Goal: Task Accomplishment & Management: Manage account settings

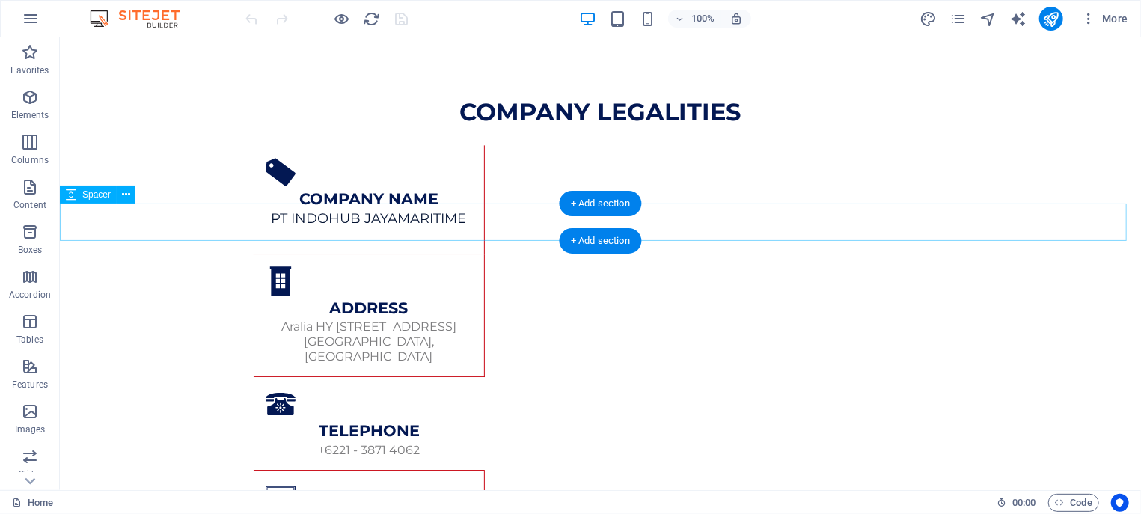
scroll to position [2496, 0]
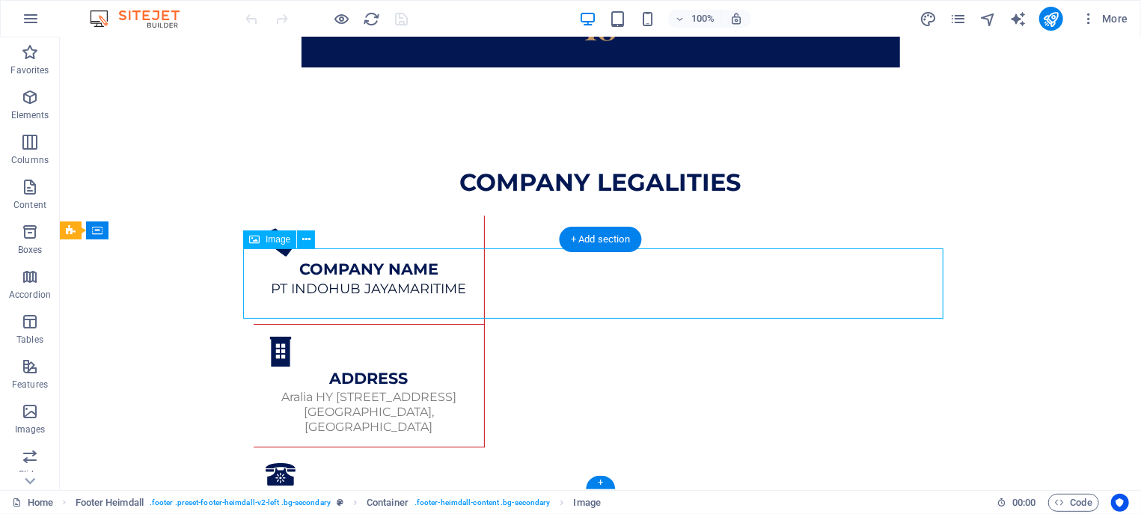
scroll to position [2568, 0]
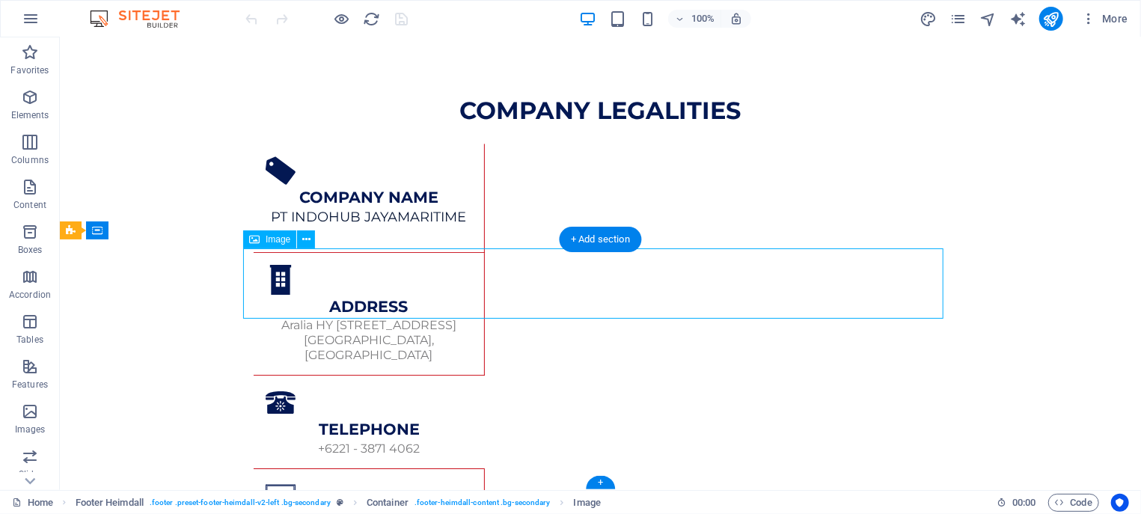
select select "px"
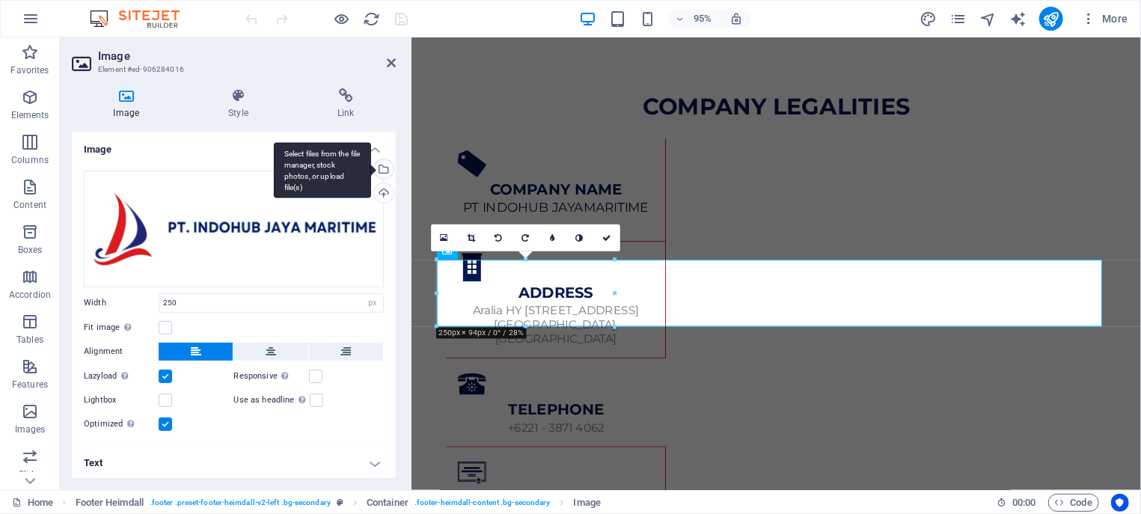
click at [371, 170] on div "Select files from the file manager, stock photos, or upload file(s)" at bounding box center [322, 170] width 97 height 56
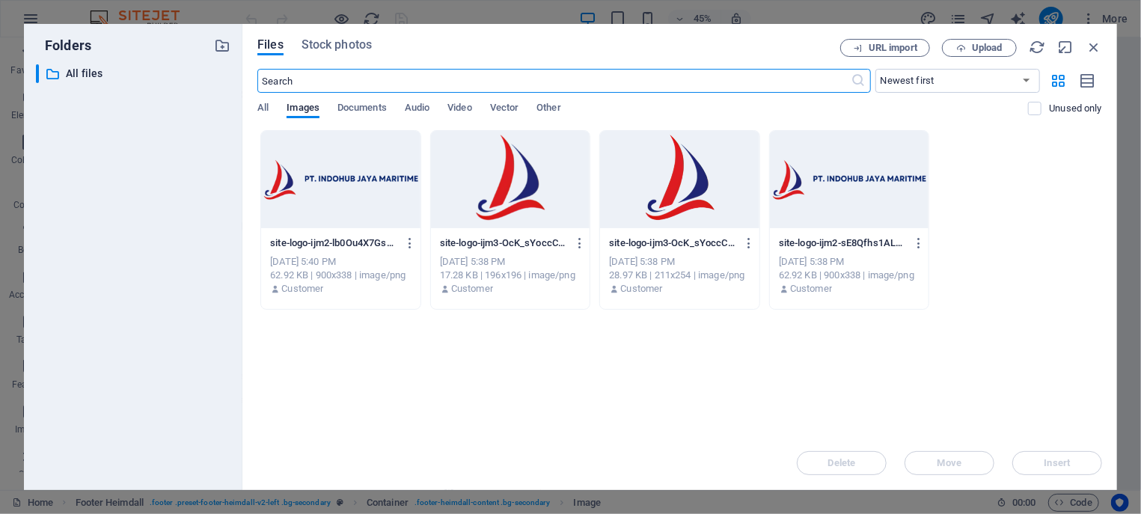
scroll to position [2440, 0]
click at [1092, 39] on icon "button" at bounding box center [1094, 47] width 16 height 16
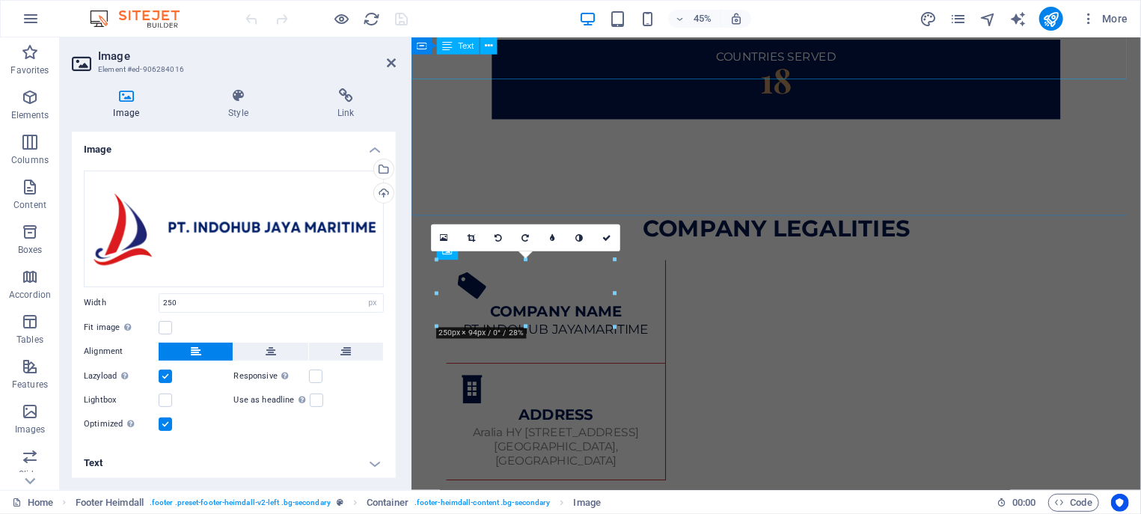
scroll to position [2568, 0]
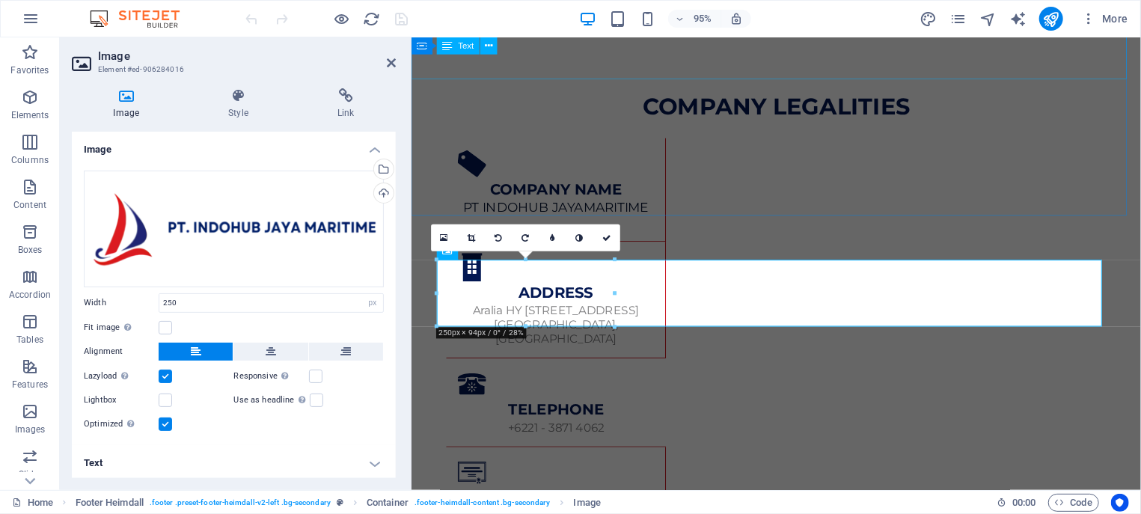
drag, startPoint x: 1136, startPoint y: 46, endPoint x: 1398, endPoint y: 163, distance: 287.0
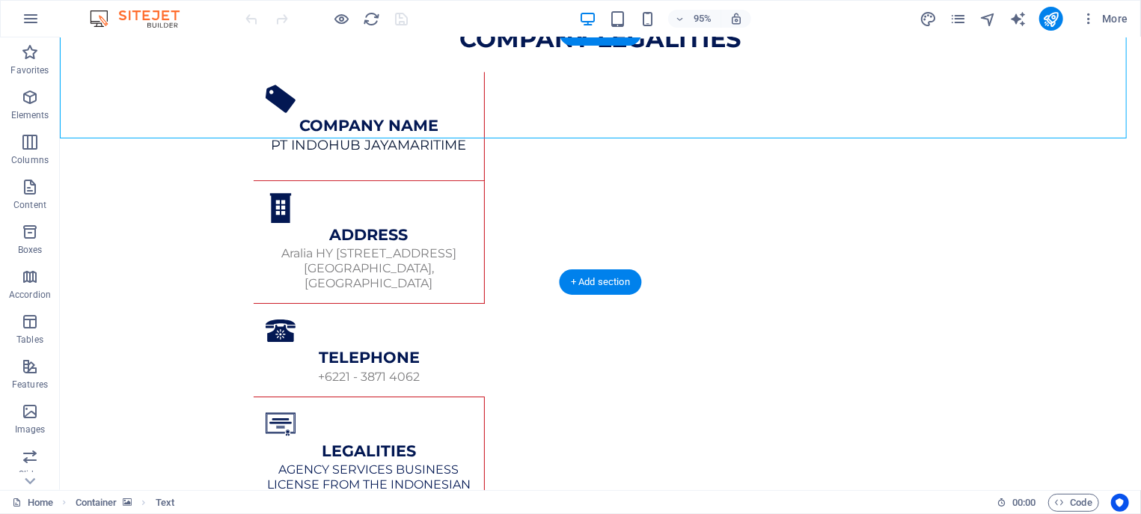
scroll to position [2416, 0]
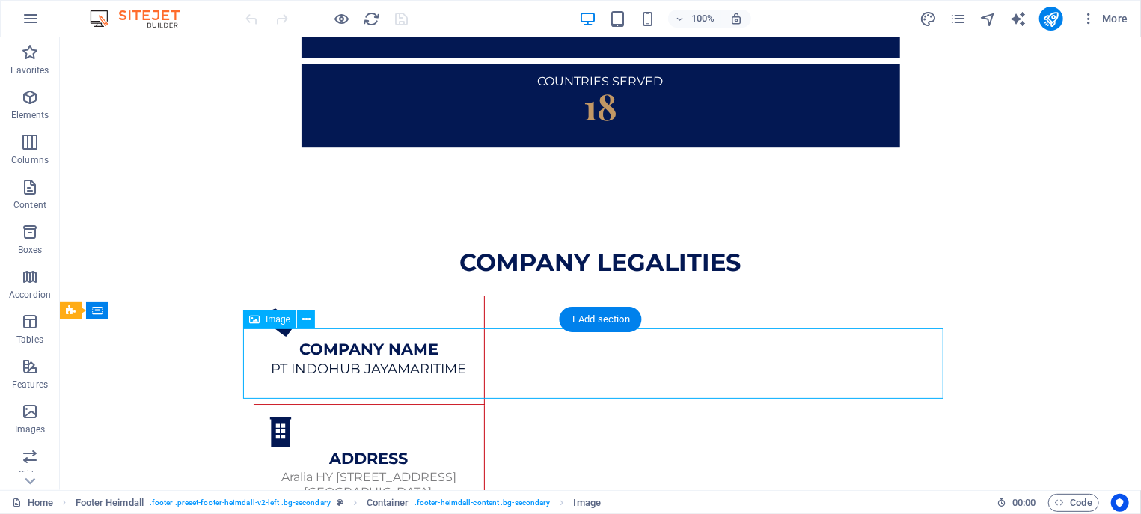
scroll to position [2511, 0]
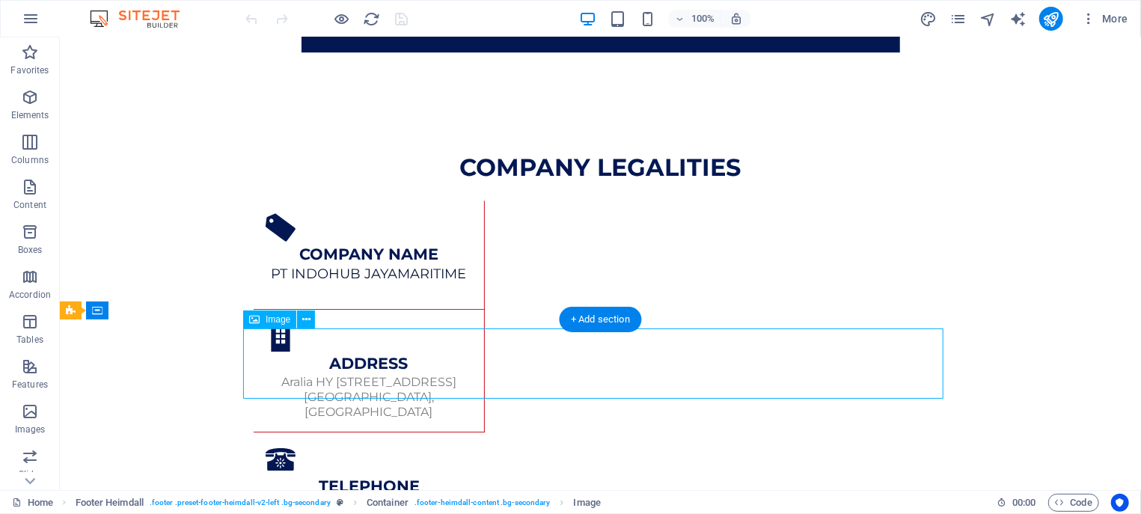
select select "px"
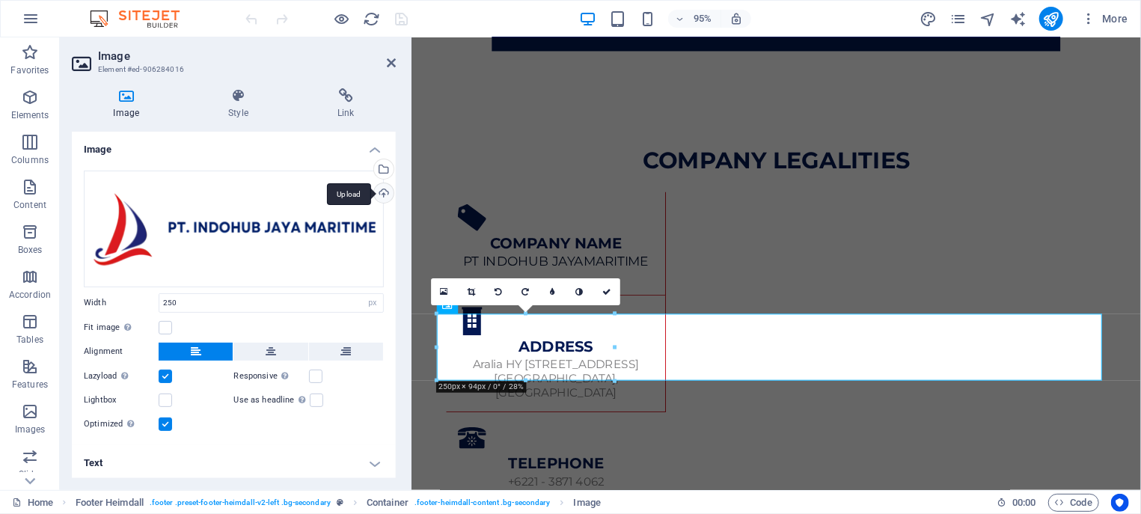
click at [371, 187] on div "Upload" at bounding box center [382, 194] width 22 height 22
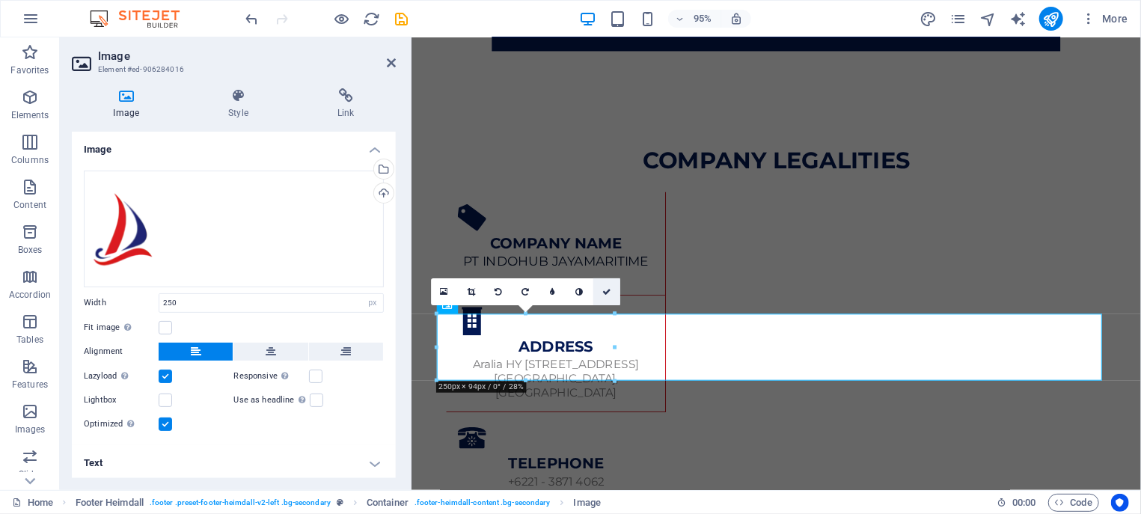
click at [611, 284] on link at bounding box center [606, 291] width 27 height 27
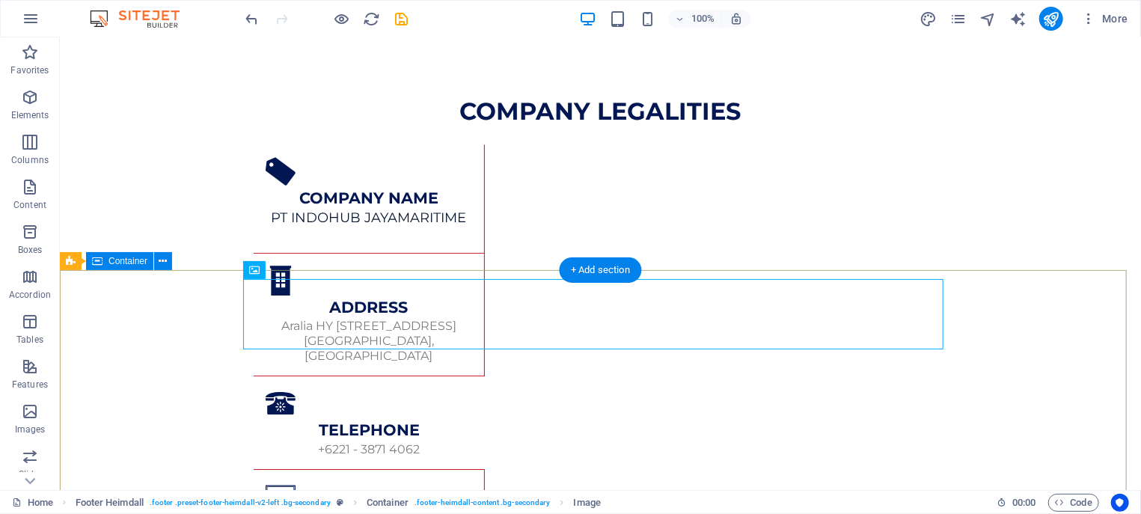
scroll to position [2496, 0]
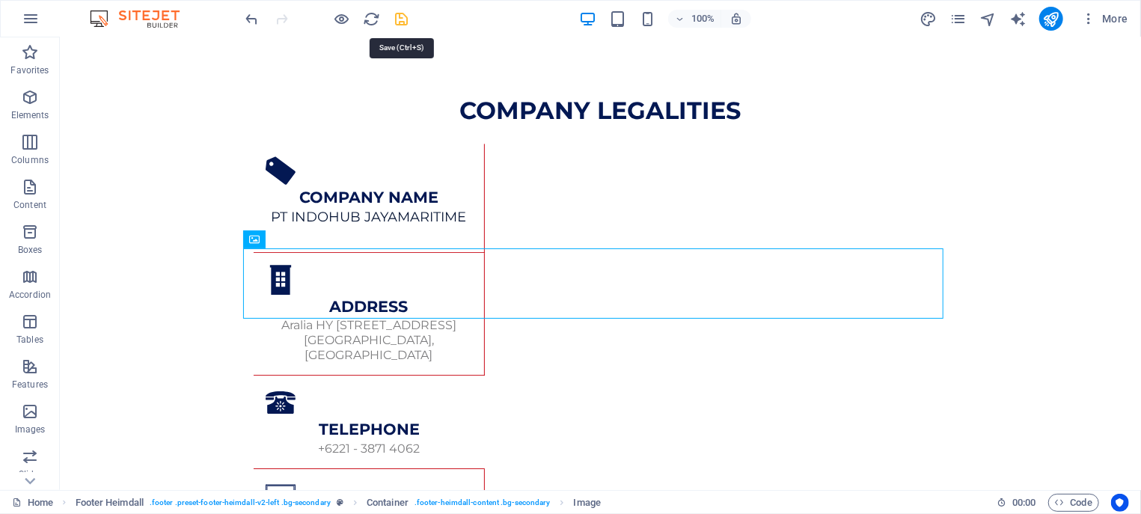
click at [406, 19] on icon "save" at bounding box center [402, 18] width 17 height 17
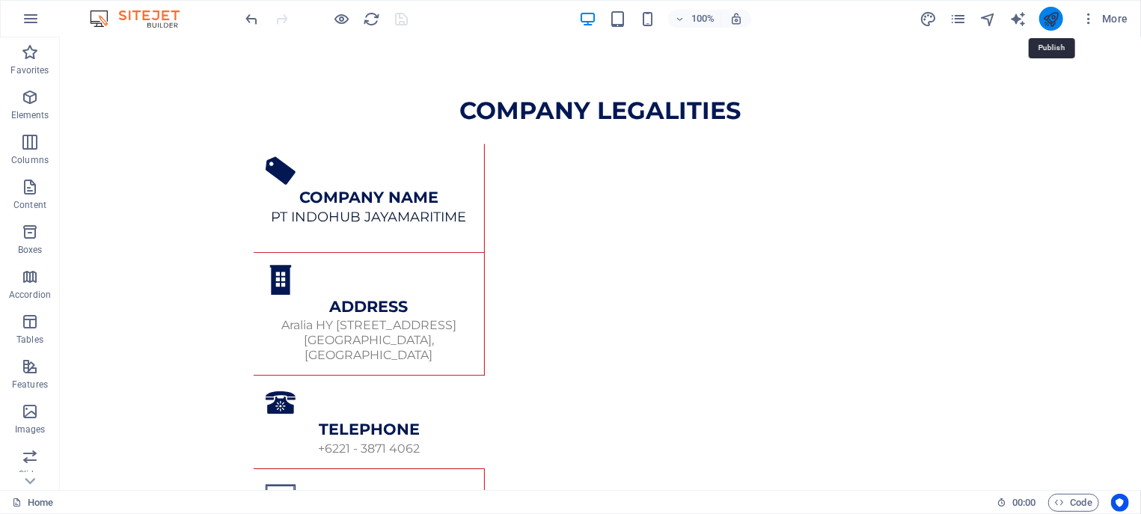
click at [1057, 15] on icon "publish" at bounding box center [1050, 18] width 17 height 17
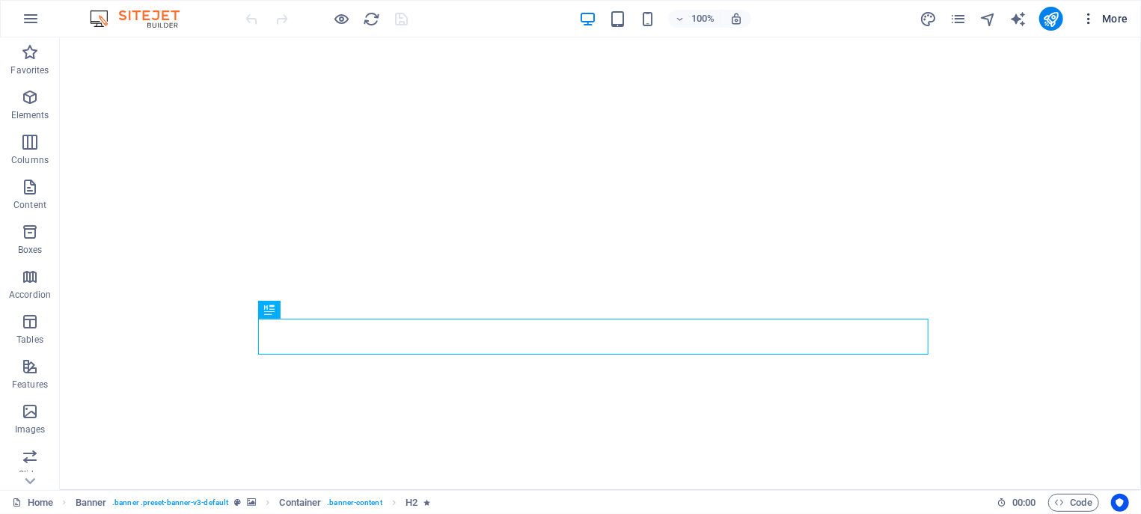
click at [1084, 22] on icon "button" at bounding box center [1088, 18] width 15 height 15
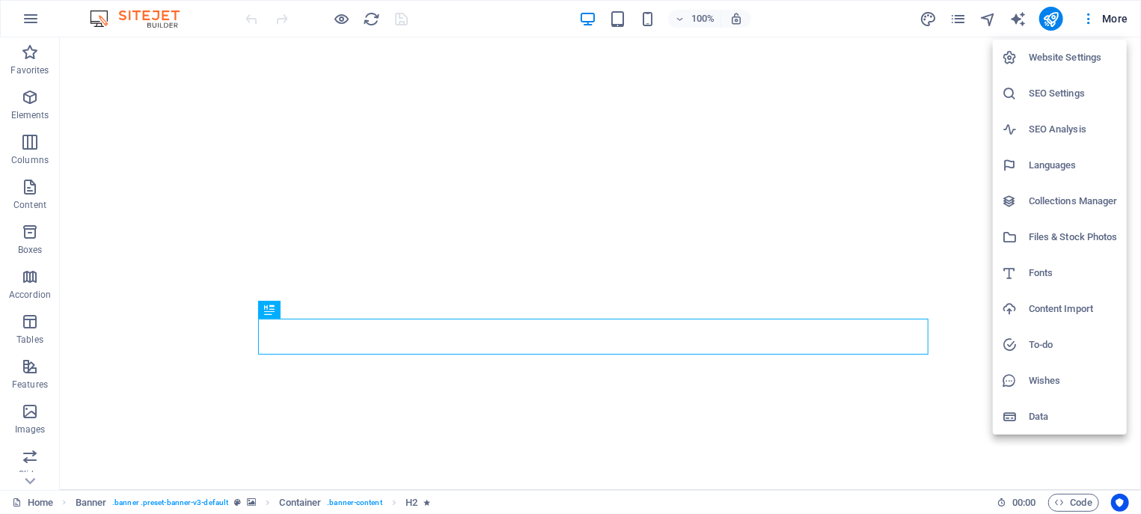
click at [1053, 101] on h6 "SEO Settings" at bounding box center [1073, 94] width 89 height 18
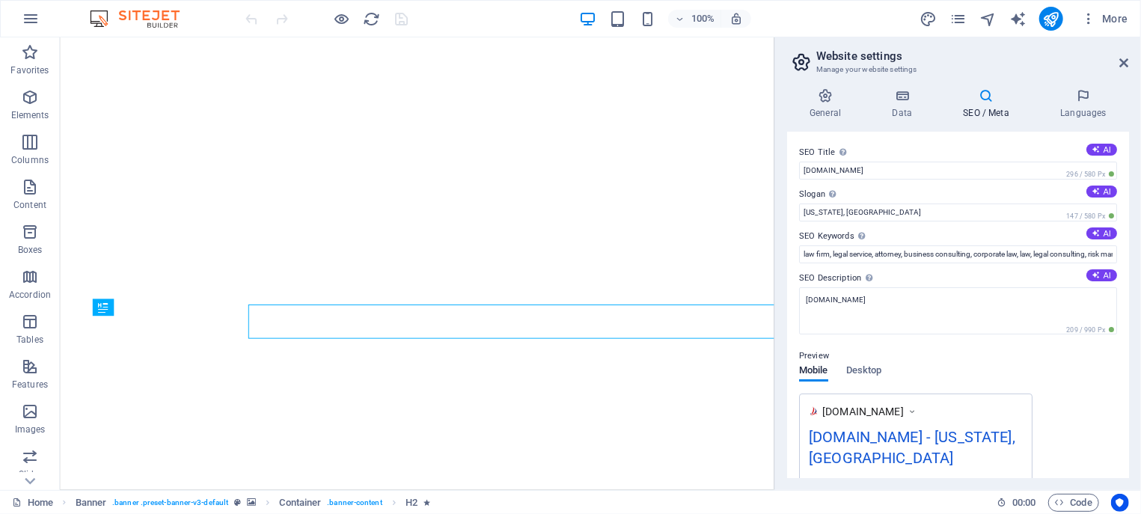
click at [1056, 76] on h6 "SEO Settings" at bounding box center [1080, 70] width 67 height 10
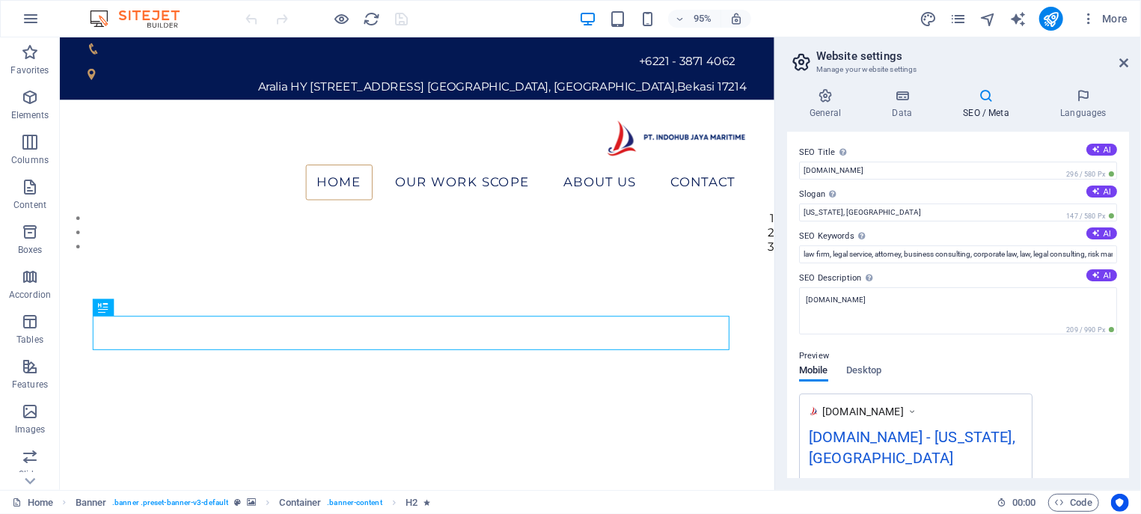
click at [1131, 60] on aside "Website settings Manage your website settings General Data SEO / Meta Languages…" at bounding box center [957, 263] width 367 height 453
click at [1122, 69] on icon at bounding box center [1124, 63] width 9 height 12
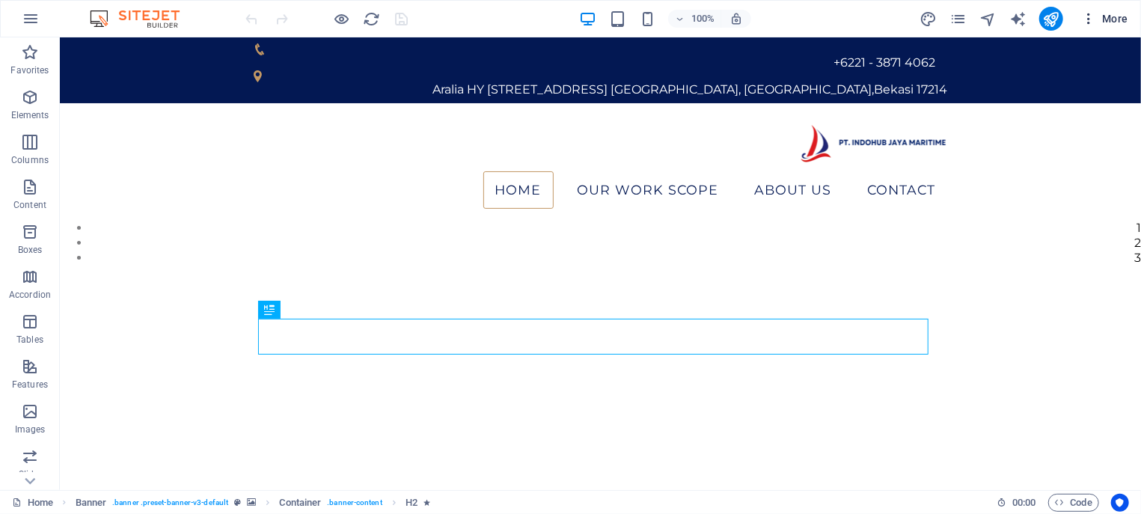
click at [1096, 16] on icon "button" at bounding box center [1088, 18] width 15 height 15
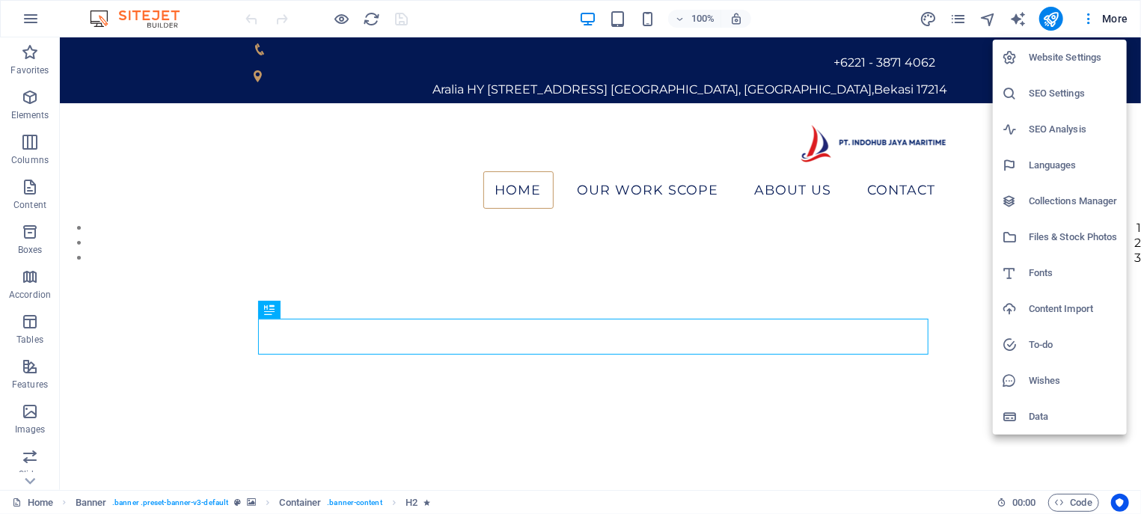
click at [1074, 94] on h6 "SEO Settings" at bounding box center [1073, 94] width 89 height 18
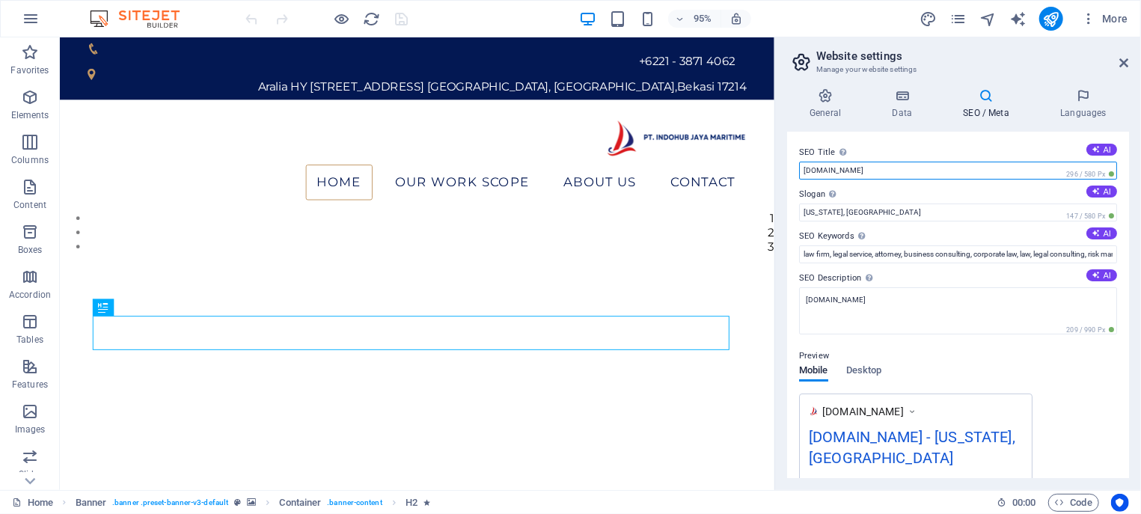
click at [908, 167] on input "[DOMAIN_NAME]" at bounding box center [958, 171] width 318 height 18
drag, startPoint x: 878, startPoint y: 172, endPoint x: 967, endPoint y: 174, distance: 89.8
click at [967, 174] on input "[DOMAIN_NAME]" at bounding box center [958, 171] width 318 height 18
type input "indohubjayamaritime"
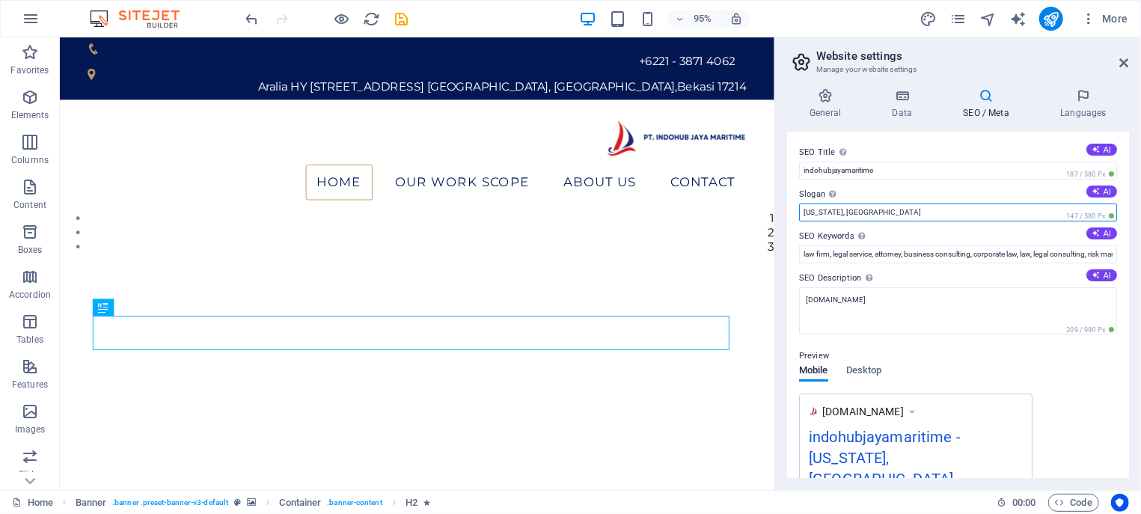
drag, startPoint x: 911, startPoint y: 206, endPoint x: 765, endPoint y: 194, distance: 146.4
click at [799, 204] on input "[US_STATE], [GEOGRAPHIC_DATA]" at bounding box center [958, 213] width 318 height 18
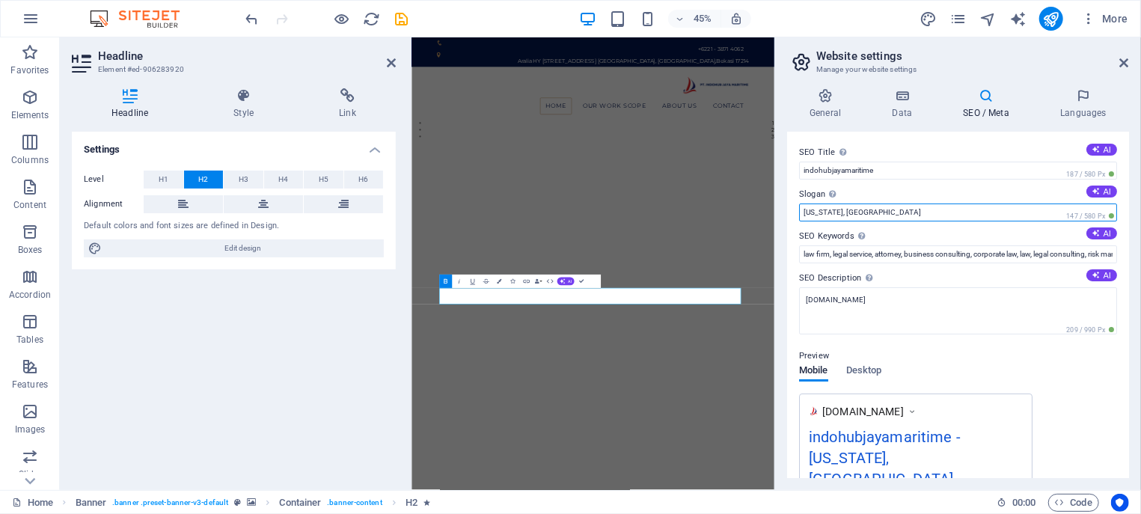
drag, startPoint x: 893, startPoint y: 215, endPoint x: 760, endPoint y: 214, distance: 133.2
click at [799, 214] on input "[US_STATE], [GEOGRAPHIC_DATA]" at bounding box center [958, 213] width 318 height 18
type input "YOUR TRUSTED PARTNER IN MARITIME SOLUTIONS"
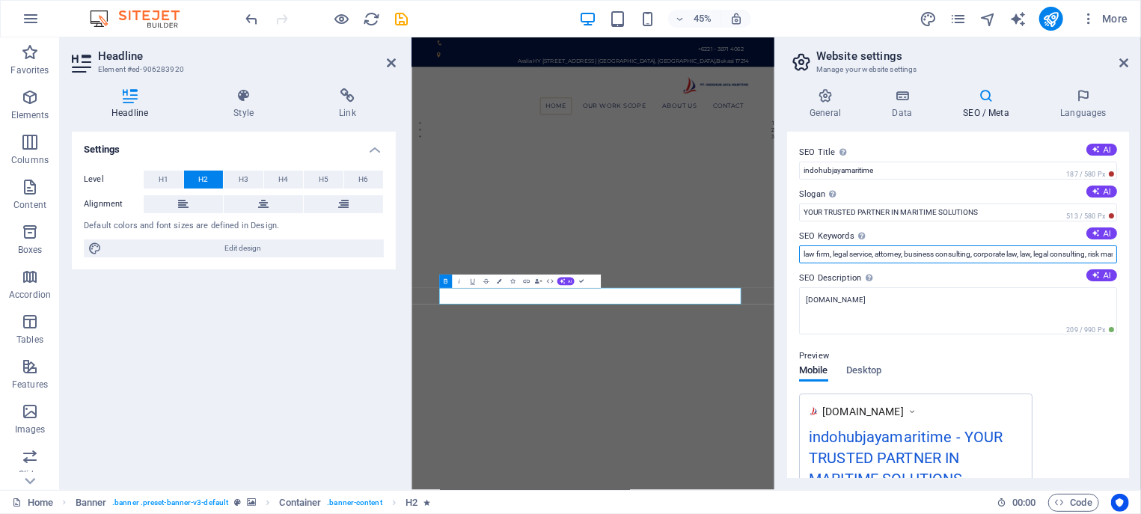
click at [920, 255] on input "law firm, legal service, attorney, business consulting, corporate law, law, leg…" at bounding box center [958, 254] width 318 height 18
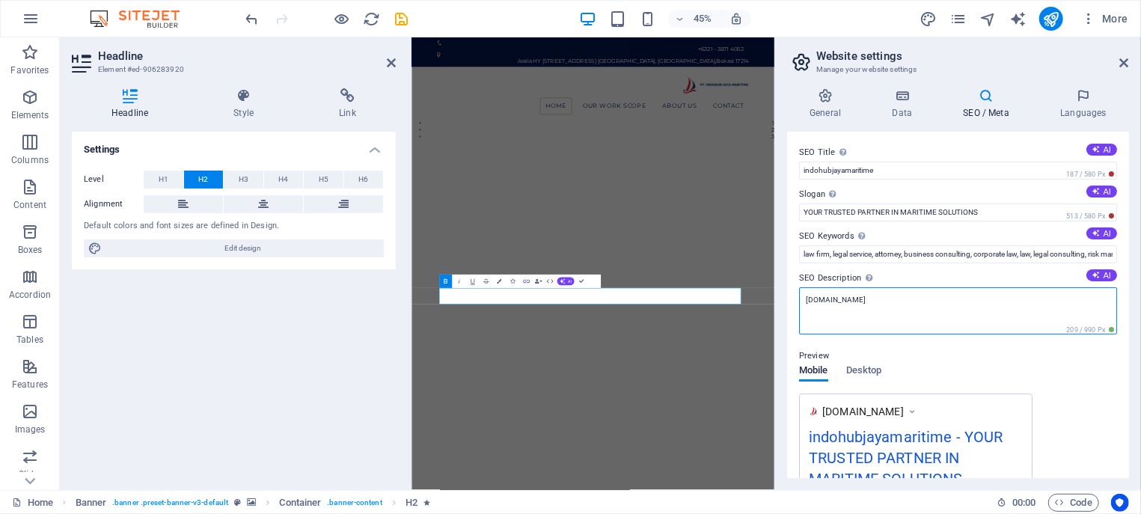
click at [887, 306] on textarea "[DOMAIN_NAME]" at bounding box center [958, 310] width 318 height 47
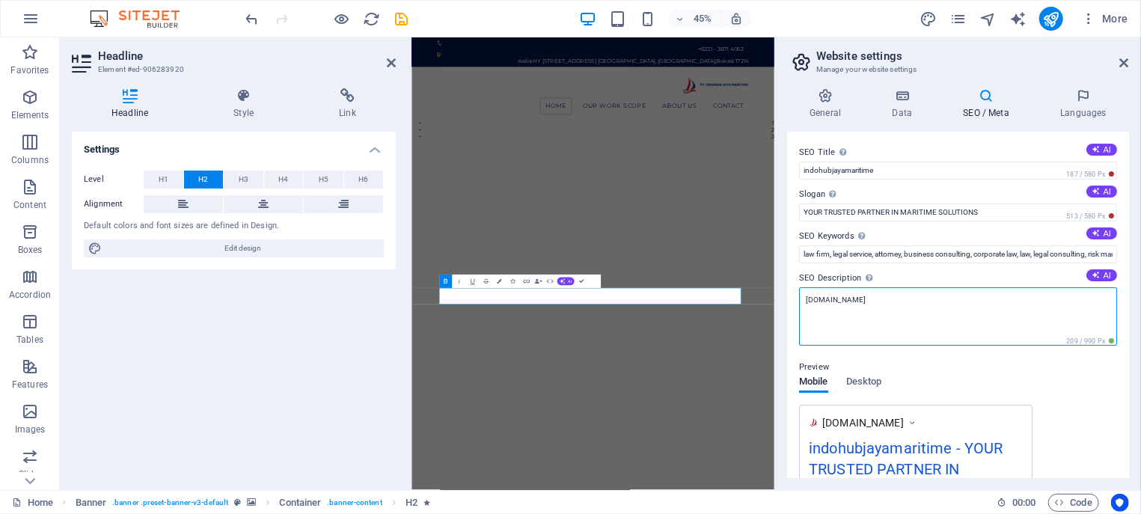
drag, startPoint x: 929, startPoint y: 302, endPoint x: 878, endPoint y: 302, distance: 51.6
click at [878, 302] on textarea "[DOMAIN_NAME]" at bounding box center [958, 316] width 318 height 58
drag, startPoint x: 883, startPoint y: 304, endPoint x: 825, endPoint y: 299, distance: 58.6
click at [799, 300] on textarea "indohubjayamaritime" at bounding box center [958, 316] width 318 height 58
type textarea "indohubjayamaritime"
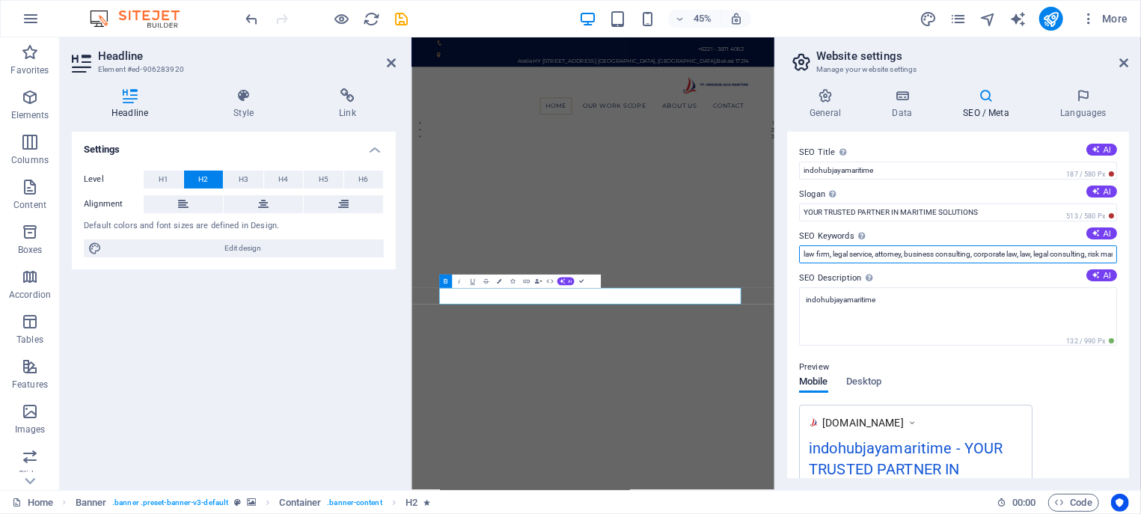
click at [805, 257] on input "law firm, legal service, attorney, business consulting, corporate law, law, leg…" at bounding box center [958, 254] width 318 height 18
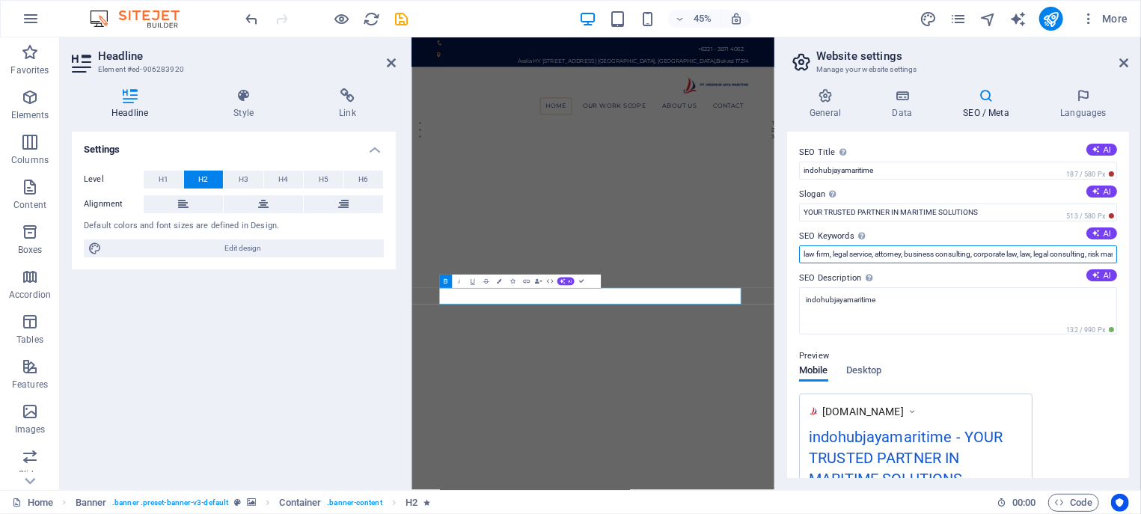
paste input "indohubjayamaritime"
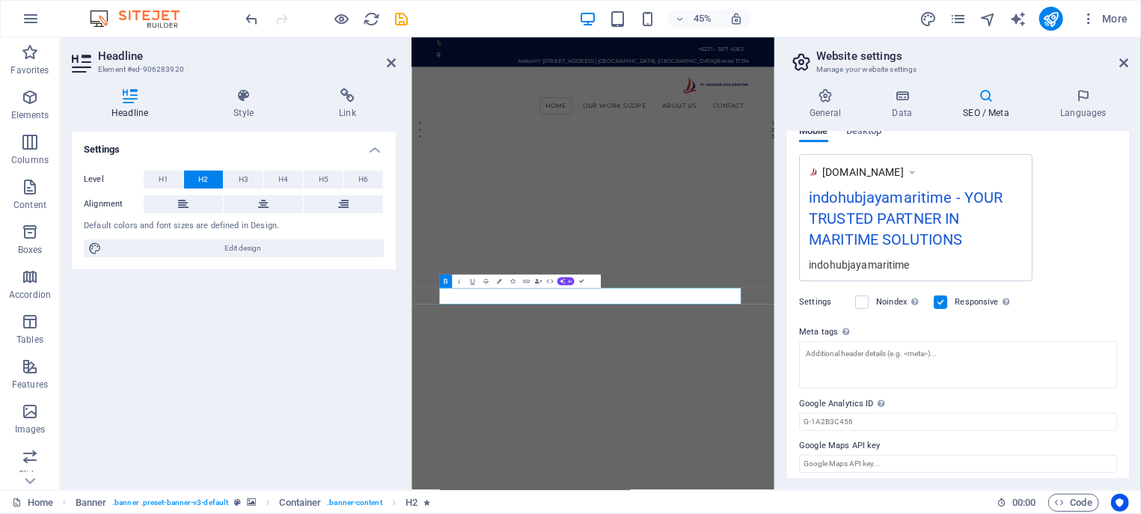
scroll to position [246, 0]
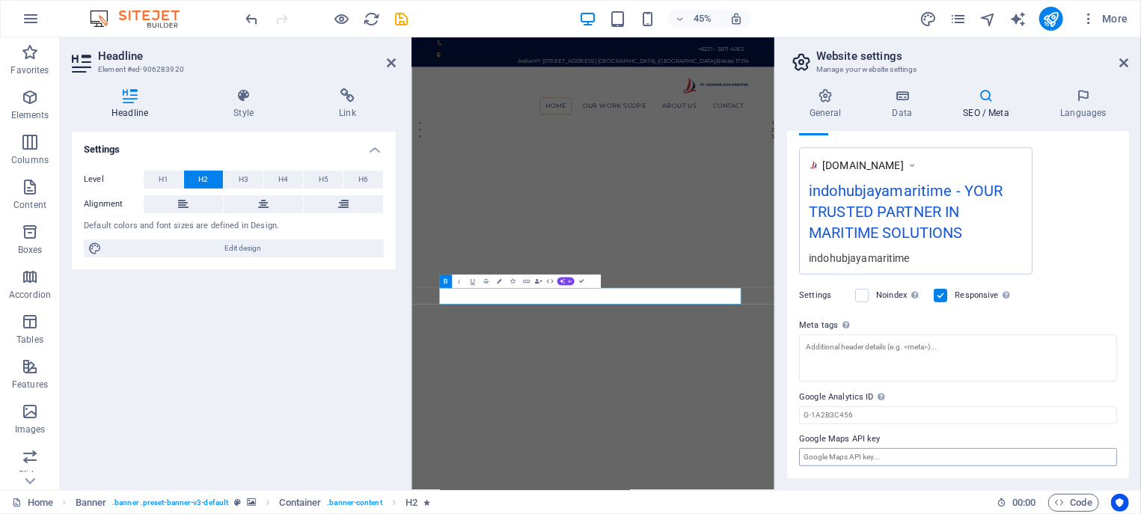
type input "indohubjayamaritime, law firm, legal service, attorney, business consulting, co…"
click at [902, 460] on input "Google Maps API key" at bounding box center [958, 457] width 318 height 18
click at [917, 108] on h4 "Data" at bounding box center [904, 103] width 71 height 31
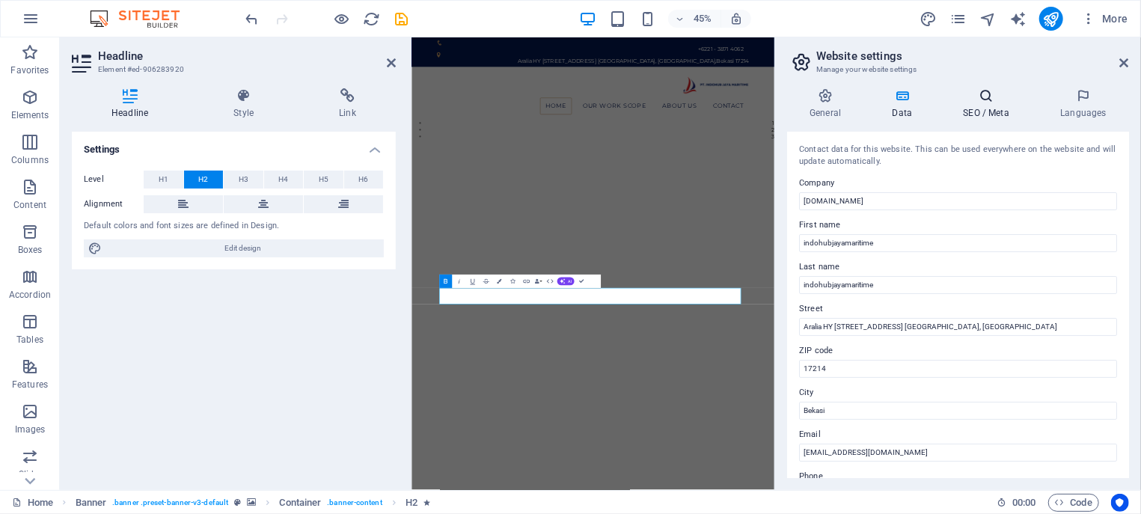
click at [986, 106] on h4 "SEO / Meta" at bounding box center [988, 103] width 97 height 31
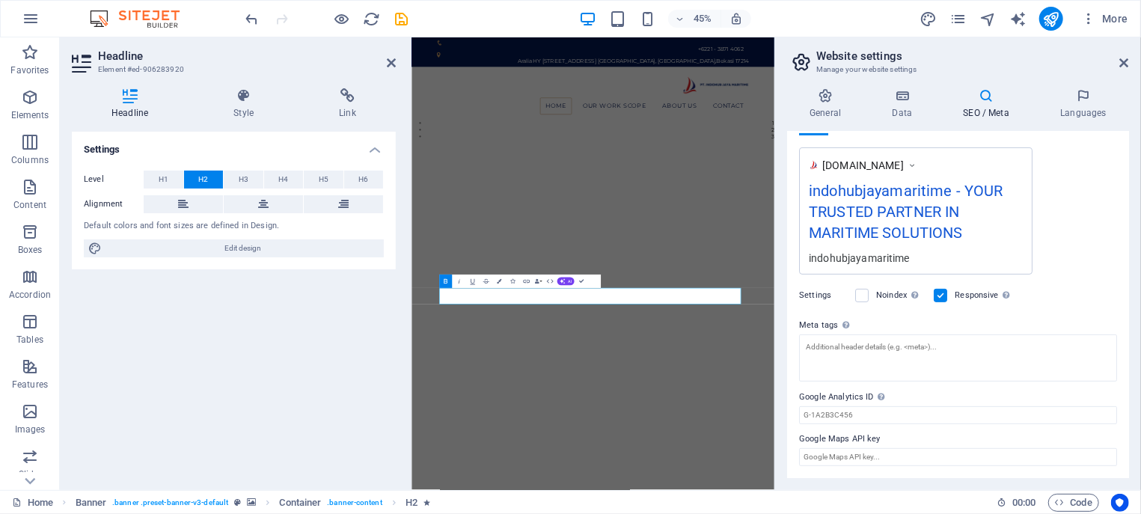
scroll to position [0, 0]
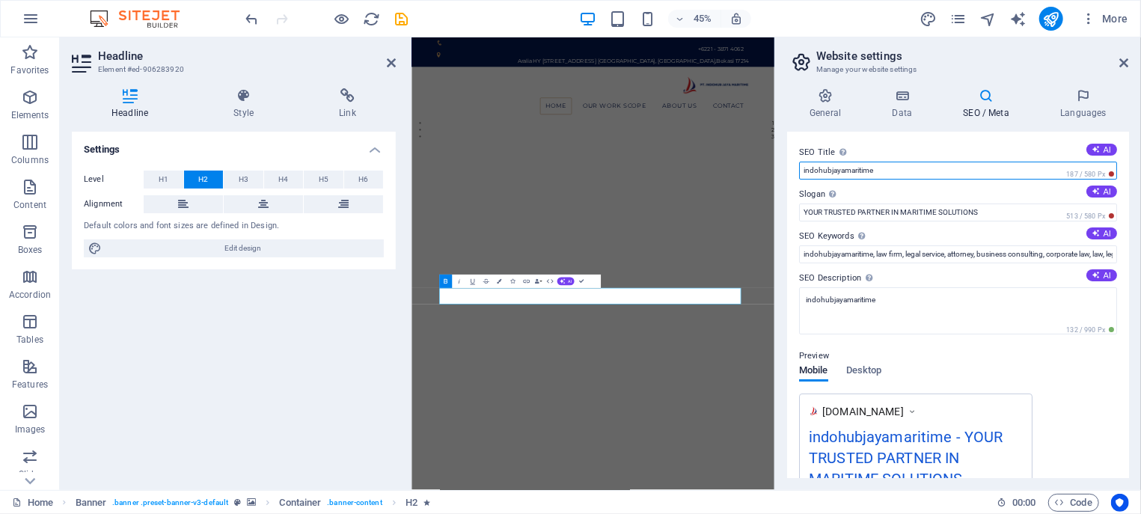
click at [917, 168] on input "indohubjayamaritime" at bounding box center [958, 171] width 318 height 18
click at [801, 171] on input "indohubjayamaritime" at bounding box center [958, 171] width 318 height 18
click at [885, 168] on input "indohubjayamaritime" at bounding box center [958, 171] width 318 height 18
drag, startPoint x: 830, startPoint y: 172, endPoint x: 872, endPoint y: 180, distance: 43.4
click at [833, 172] on input "indohubjayamaritime" at bounding box center [958, 171] width 318 height 18
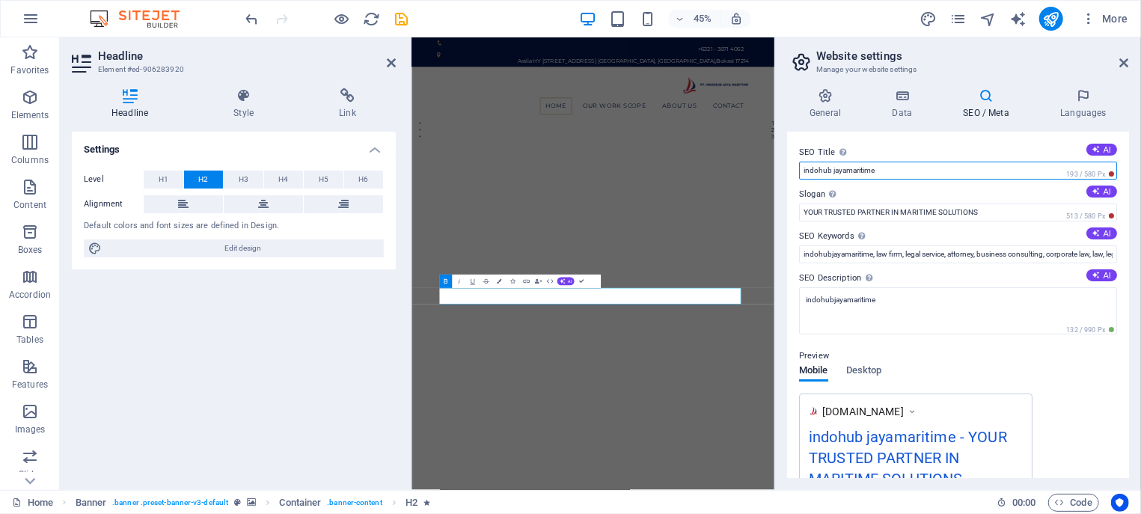
click at [847, 170] on input "indohub jayamaritime" at bounding box center [958, 171] width 318 height 18
click at [909, 164] on input "indohub jaya maritime" at bounding box center [958, 171] width 318 height 18
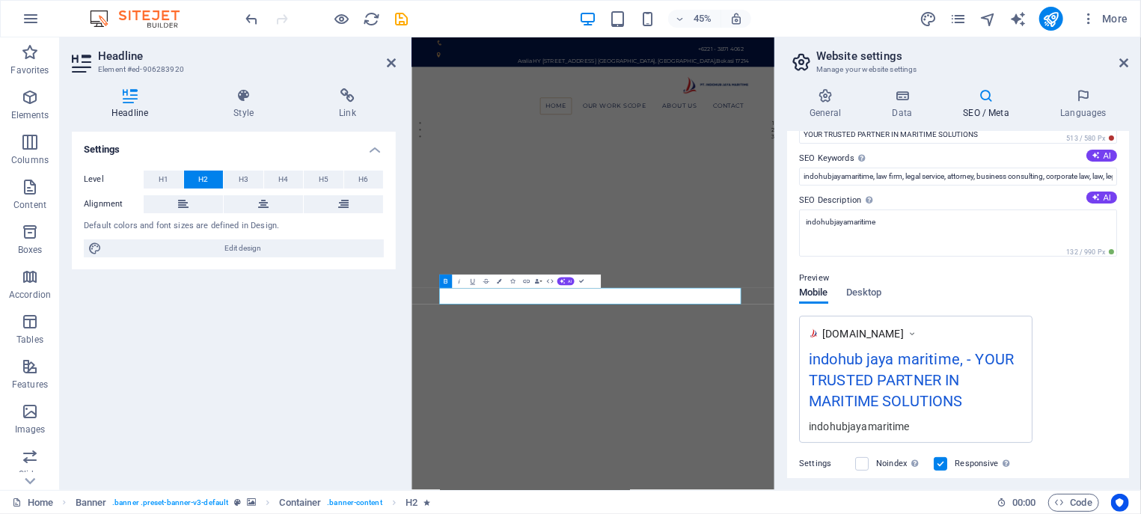
scroll to position [246, 0]
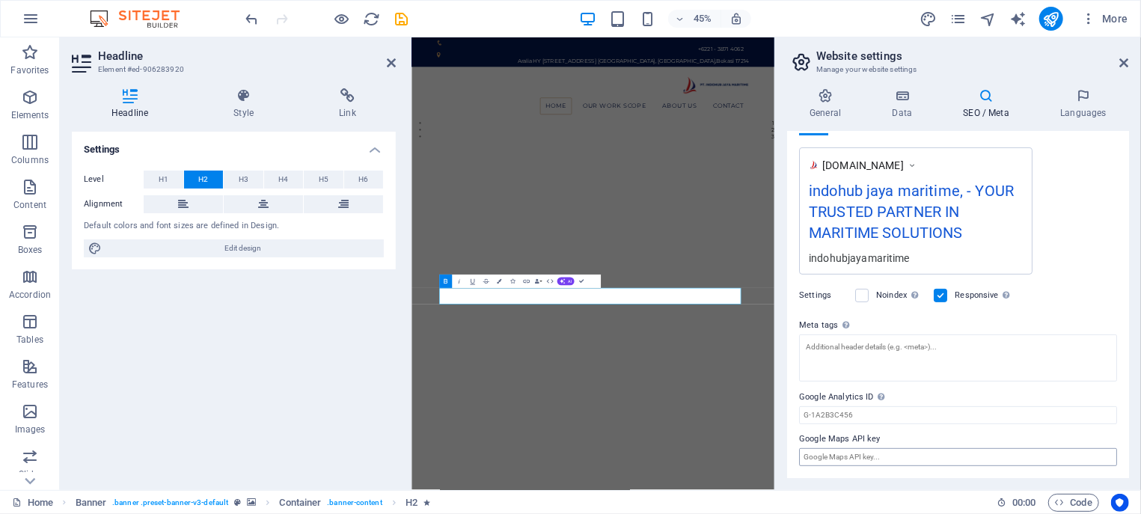
type input "indohub jaya maritime,"
click at [875, 463] on input "Google Maps API key" at bounding box center [958, 457] width 318 height 18
click at [909, 410] on input "Google Analytics ID Please only add the Google Analytics ID. We automatically i…" at bounding box center [958, 415] width 318 height 18
click at [890, 449] on input "Google Maps API key" at bounding box center [958, 457] width 318 height 18
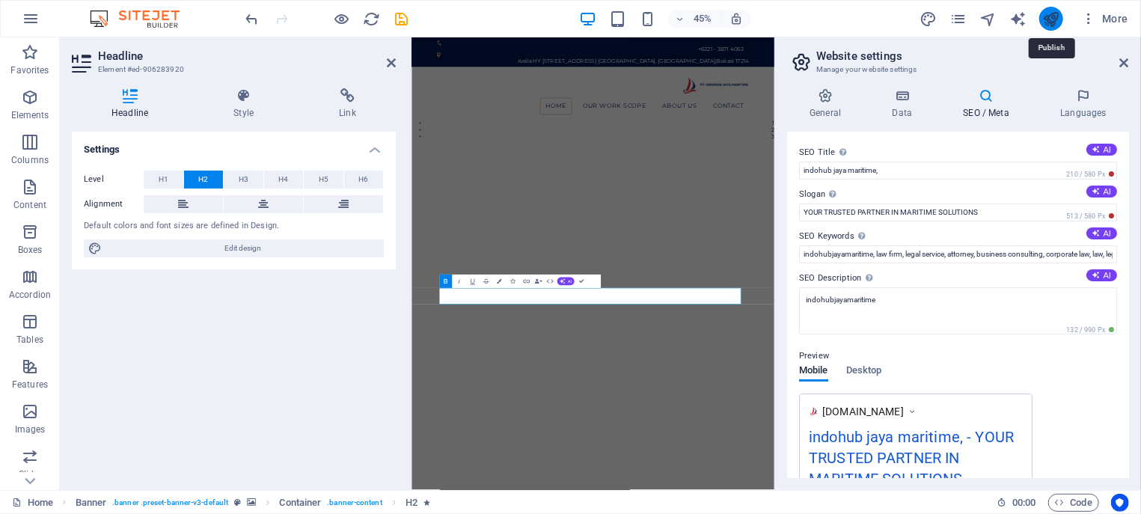
click at [1057, 26] on icon "publish" at bounding box center [1050, 18] width 17 height 17
